Goal: Navigation & Orientation: Understand site structure

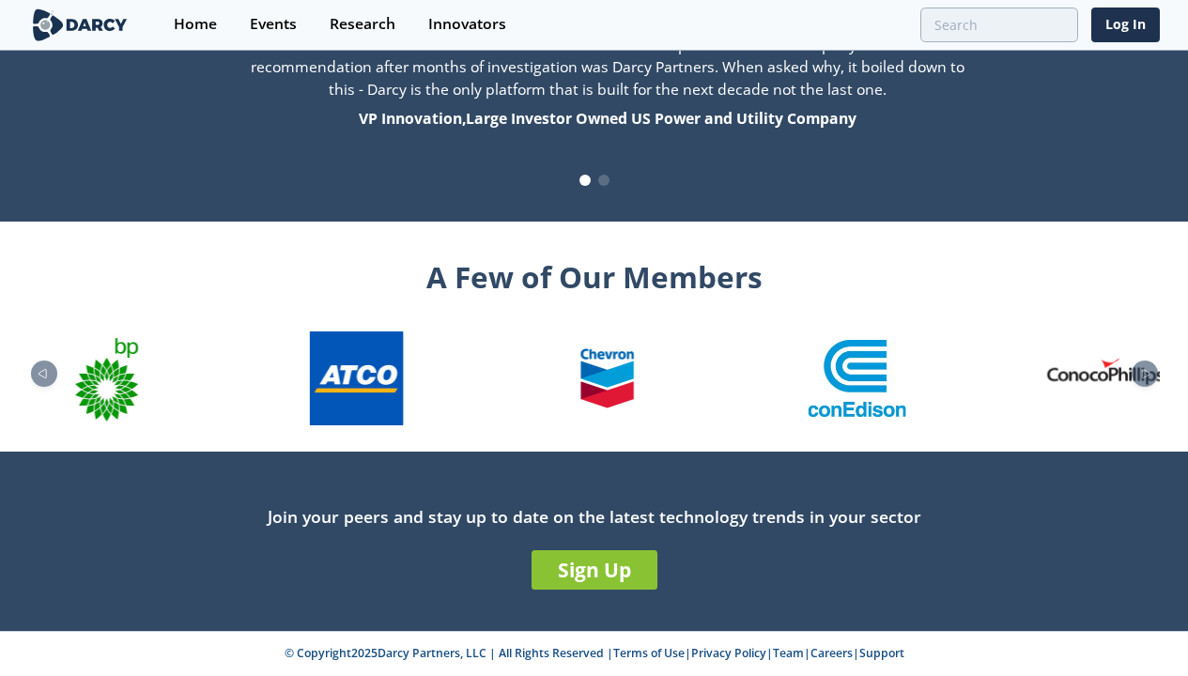
click at [642, 652] on link "Terms of Use" at bounding box center [648, 653] width 71 height 16
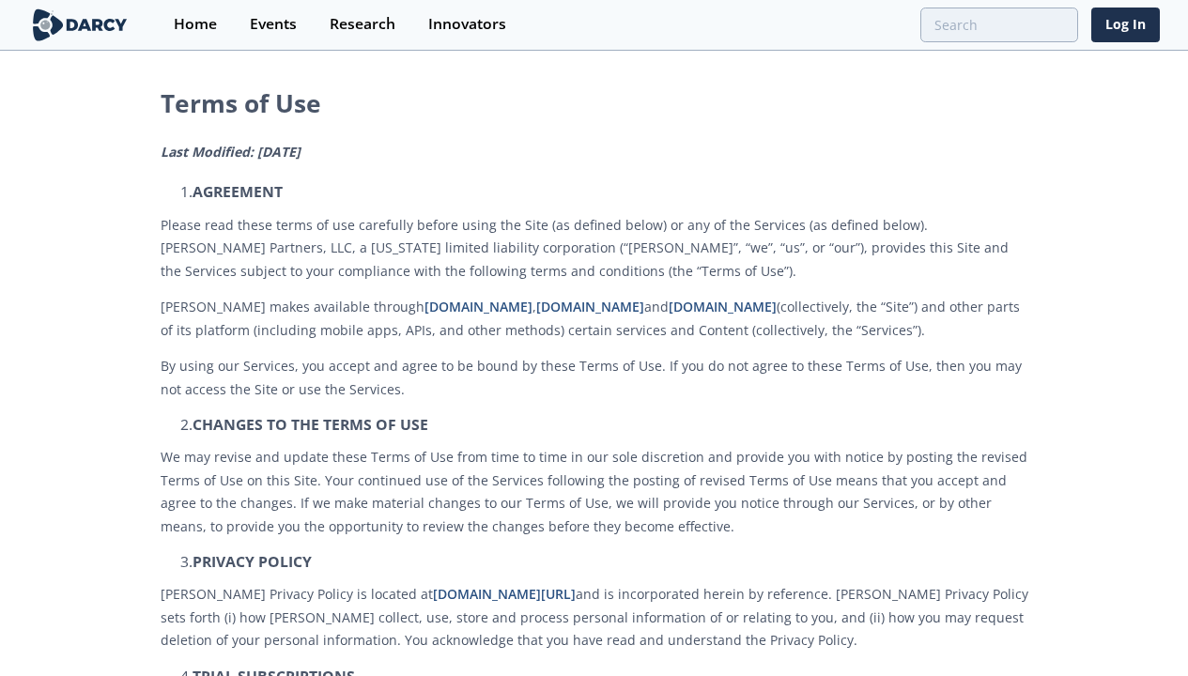
click at [349, 24] on div "Research" at bounding box center [363, 24] width 66 height 15
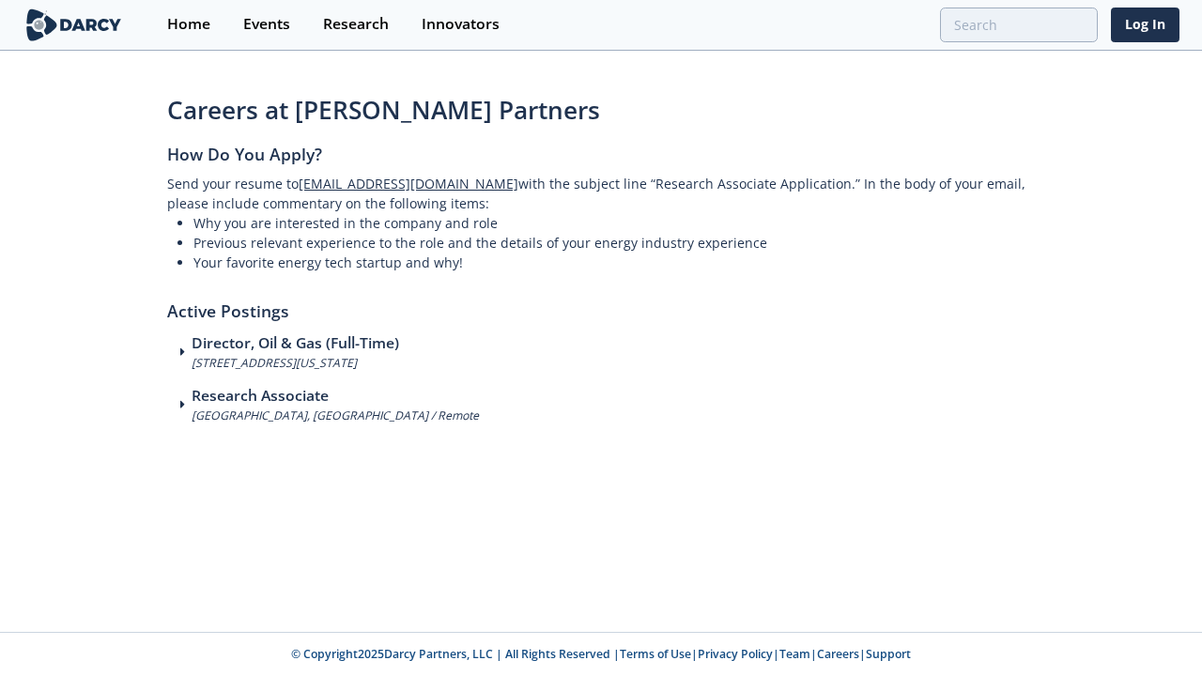
click at [897, 653] on link "Support" at bounding box center [888, 654] width 45 height 16
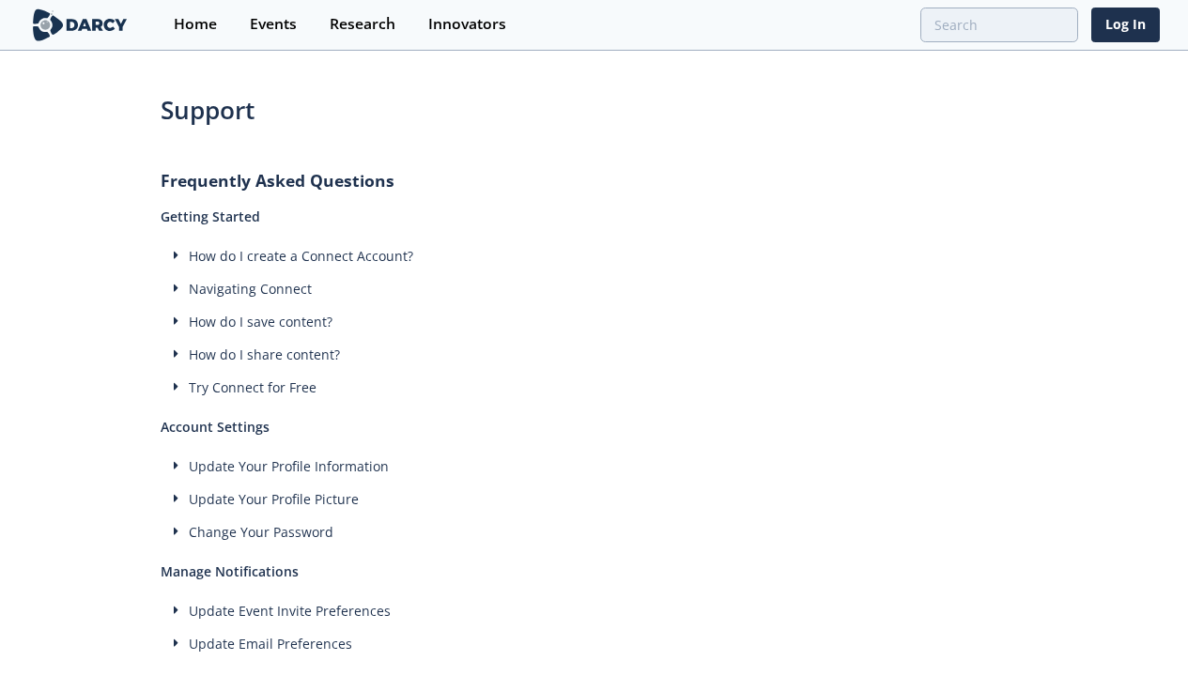
click at [593, 354] on div "How do I share content?" at bounding box center [594, 355] width 867 height 20
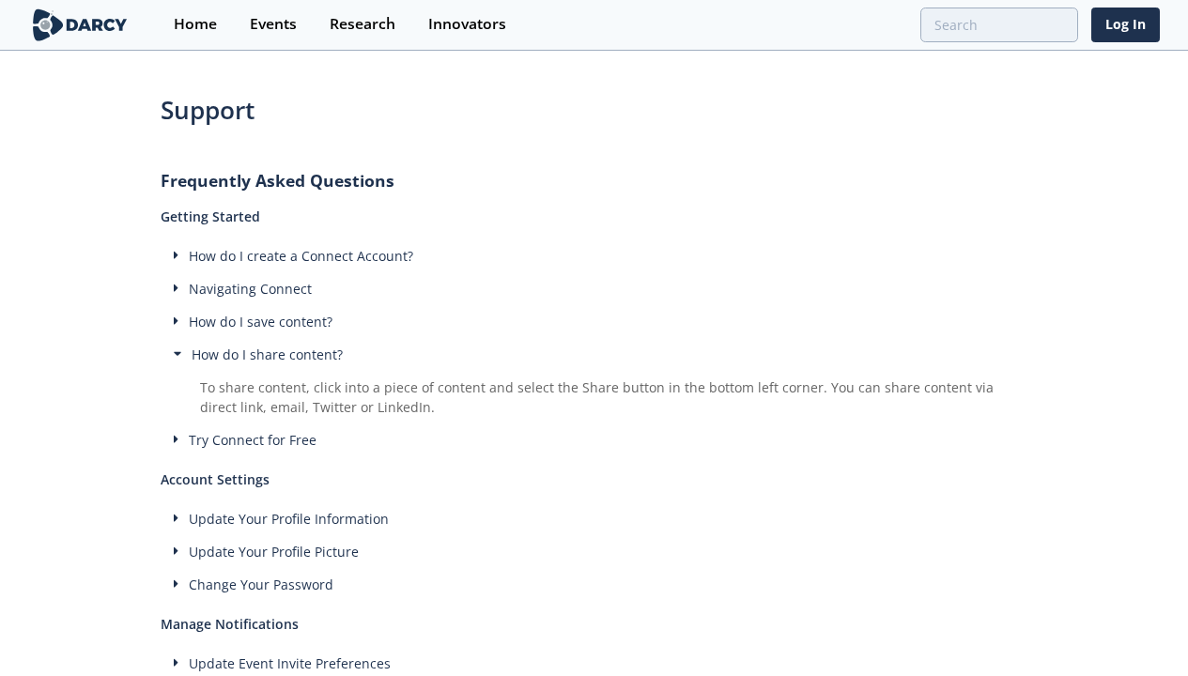
click at [593, 321] on div "How do I save content?" at bounding box center [594, 322] width 867 height 20
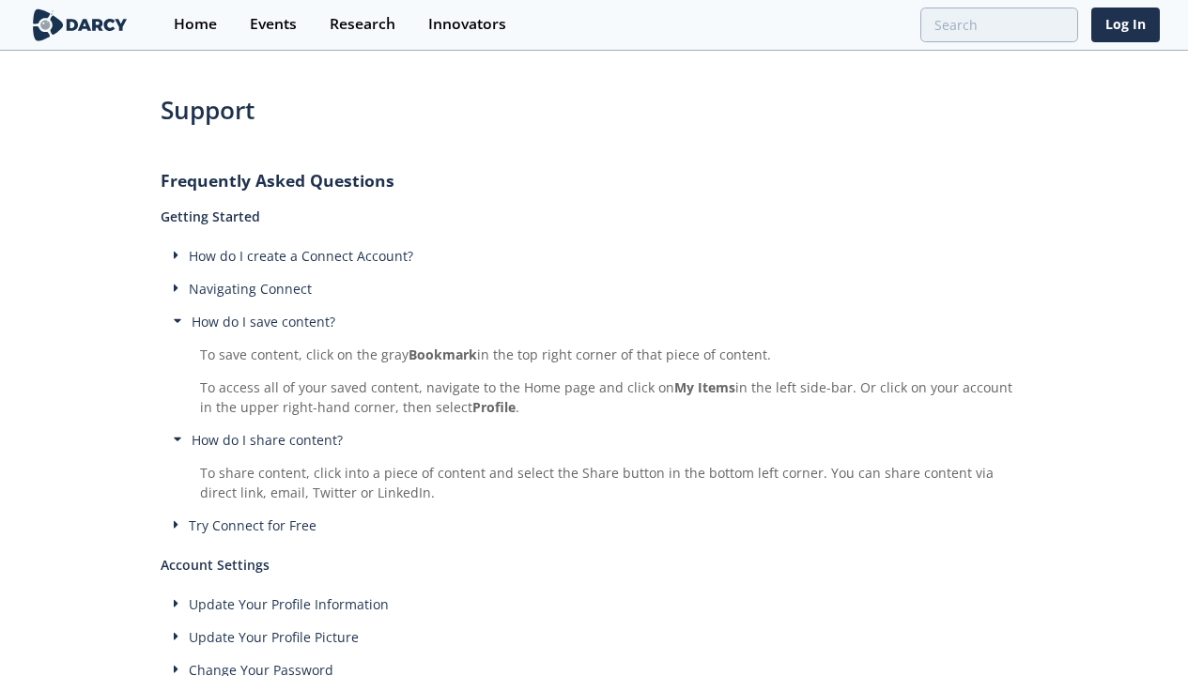
click at [349, 24] on div "Research" at bounding box center [363, 24] width 66 height 15
